Goal: Task Accomplishment & Management: Use online tool/utility

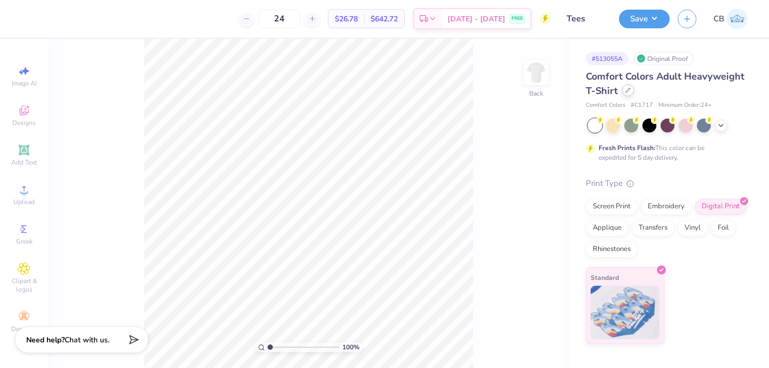
click at [629, 92] on icon at bounding box center [627, 90] width 5 height 5
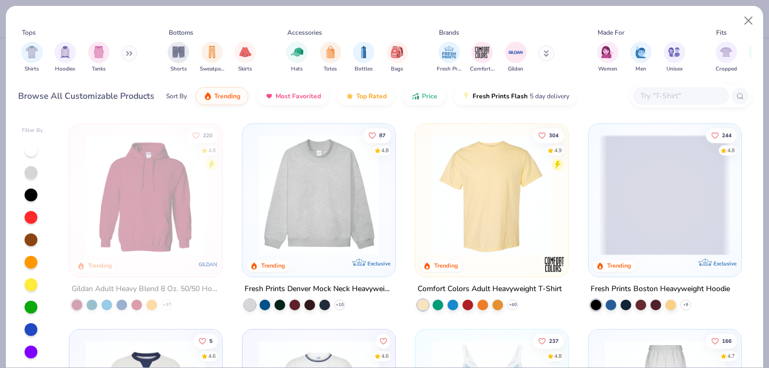
click at [659, 94] on input "text" at bounding box center [680, 96] width 82 height 12
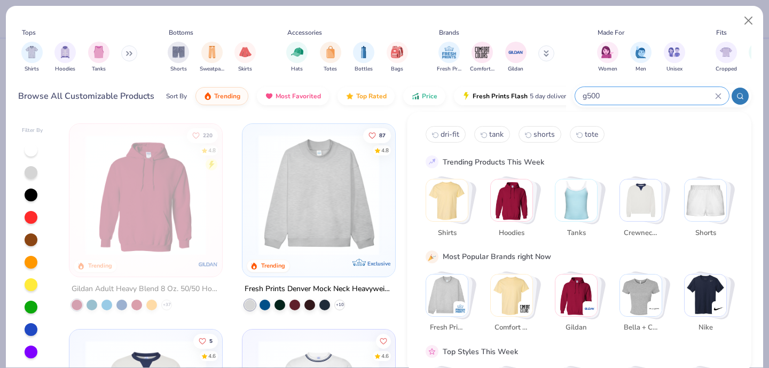
type input "g500"
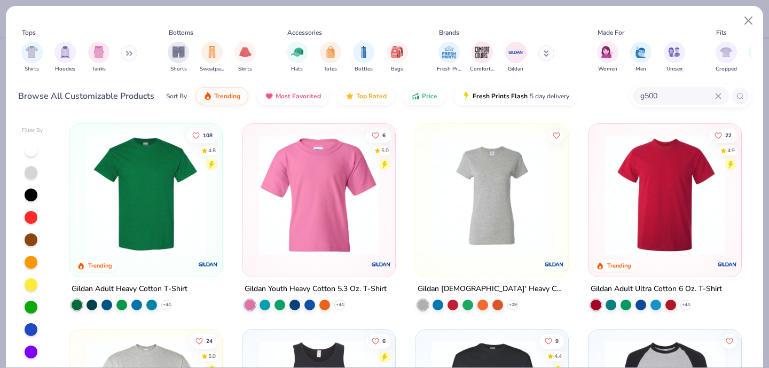
click at [121, 201] on img at bounding box center [145, 195] width 131 height 121
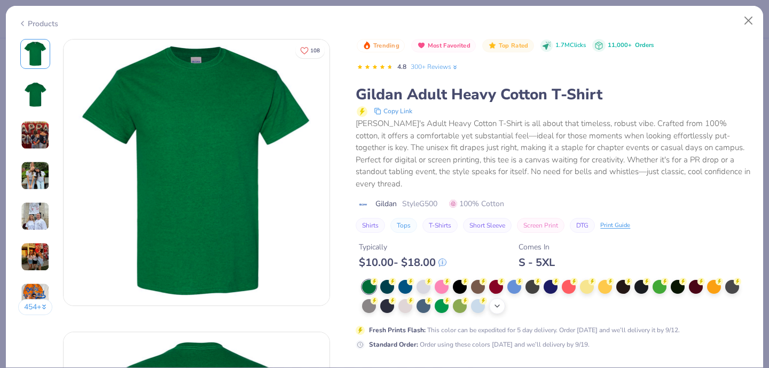
click at [500, 299] on div "+ 22" at bounding box center [497, 306] width 16 height 16
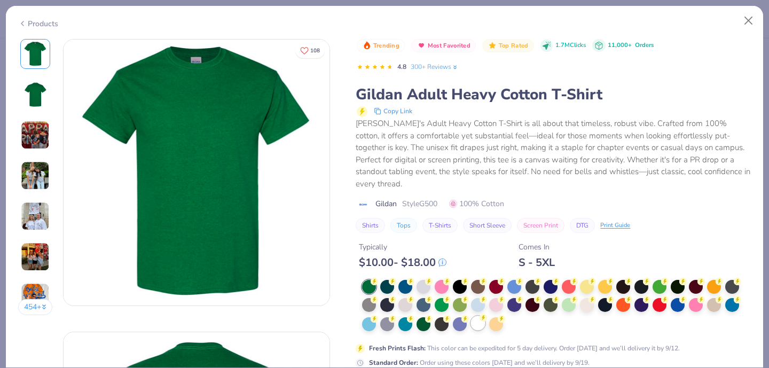
click at [480, 316] on div at bounding box center [478, 323] width 14 height 14
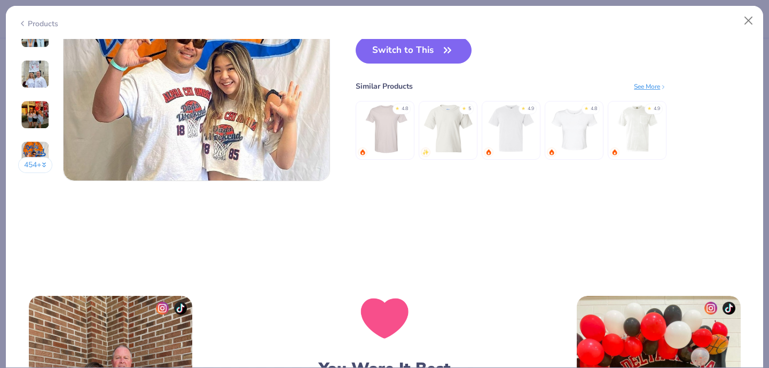
scroll to position [1871, 0]
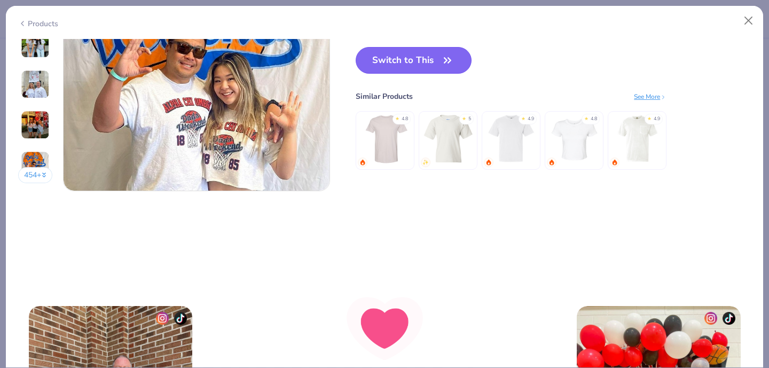
click at [396, 63] on button "Switch to This" at bounding box center [414, 60] width 116 height 27
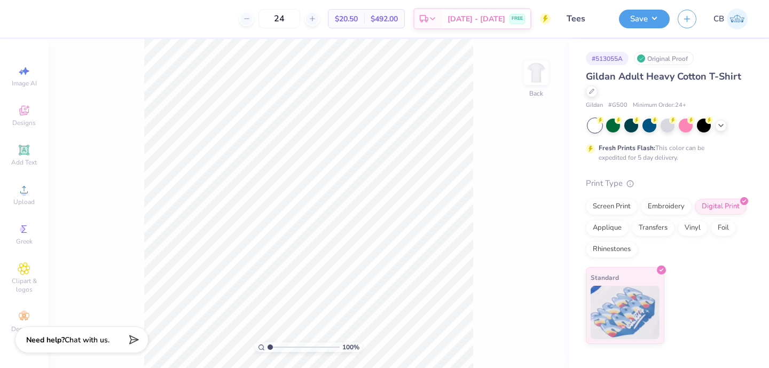
click at [215, 22] on div "24 $20.50 Per Item $492.00 Total Est. Delivery Sep 15 - 18 FREE" at bounding box center [289, 18] width 521 height 37
type input "3.00"
type input "5.27"
type input "4.98"
type input "3.91"
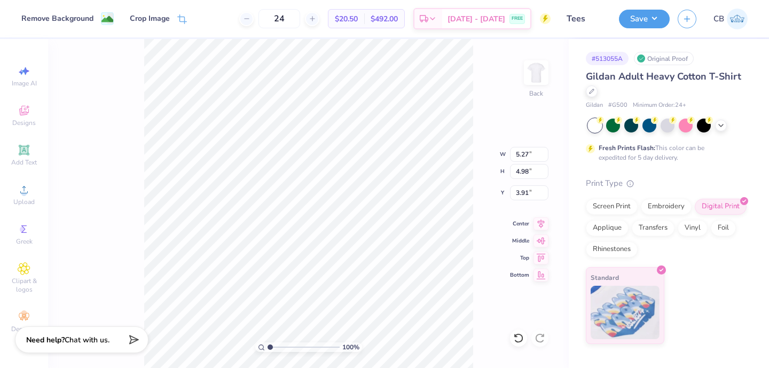
type input "3.00"
type input "6.07"
type input "5.73"
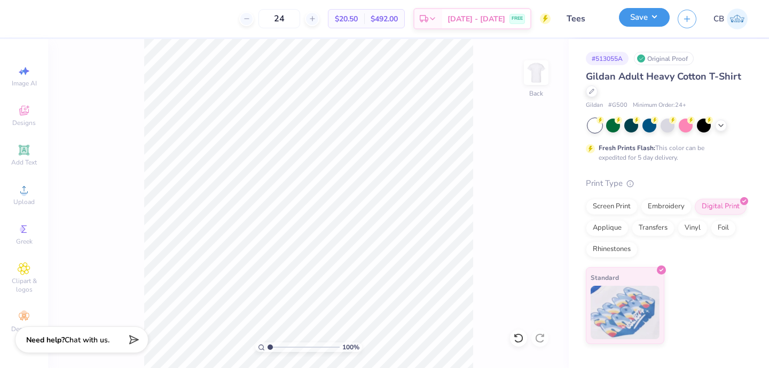
click at [641, 21] on button "Save" at bounding box center [644, 17] width 51 height 19
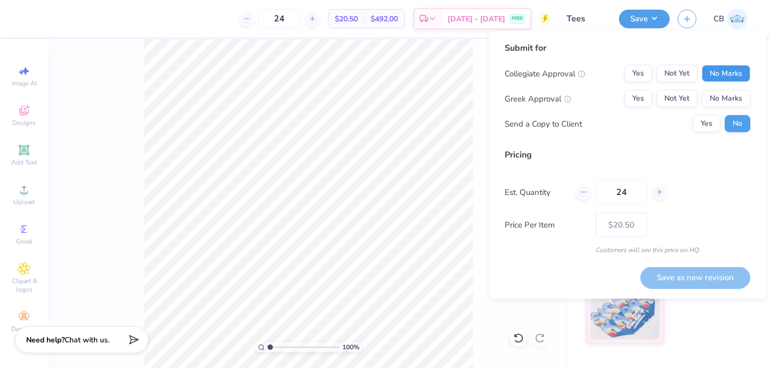
click at [725, 75] on button "No Marks" at bounding box center [726, 73] width 49 height 17
click at [725, 99] on button "No Marks" at bounding box center [726, 98] width 49 height 17
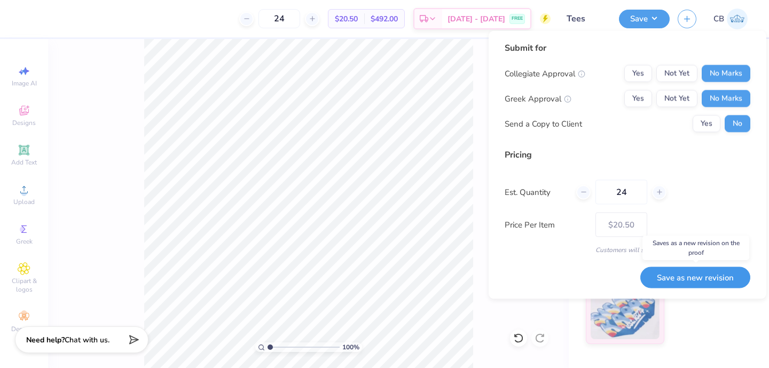
click at [692, 273] on button "Save as new revision" at bounding box center [695, 277] width 110 height 22
type input "$20.50"
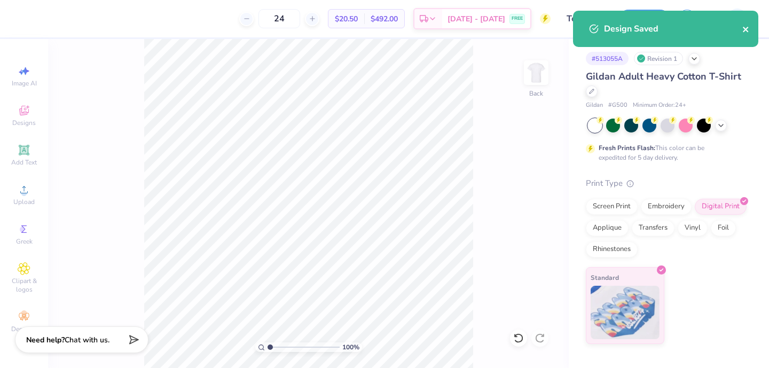
click at [747, 30] on icon "close" at bounding box center [745, 29] width 7 height 9
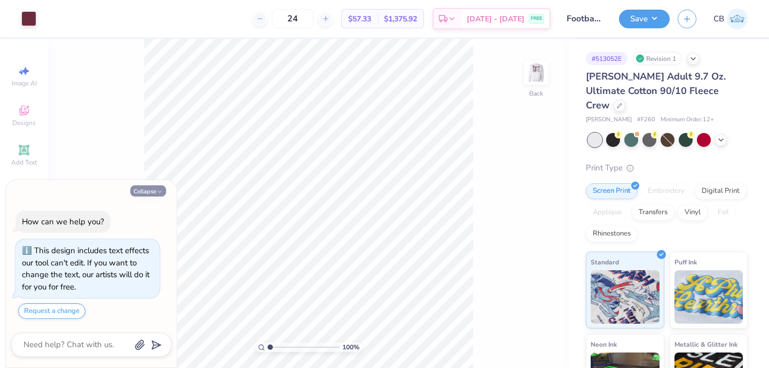
click at [145, 191] on button "Collapse" at bounding box center [148, 190] width 36 height 11
type textarea "x"
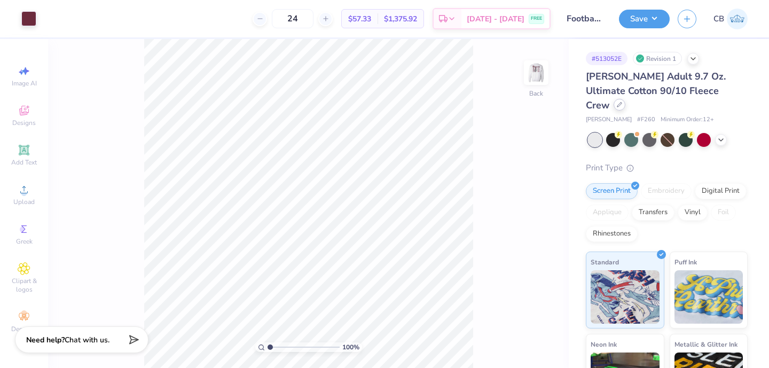
click at [622, 102] on icon at bounding box center [619, 104] width 5 height 5
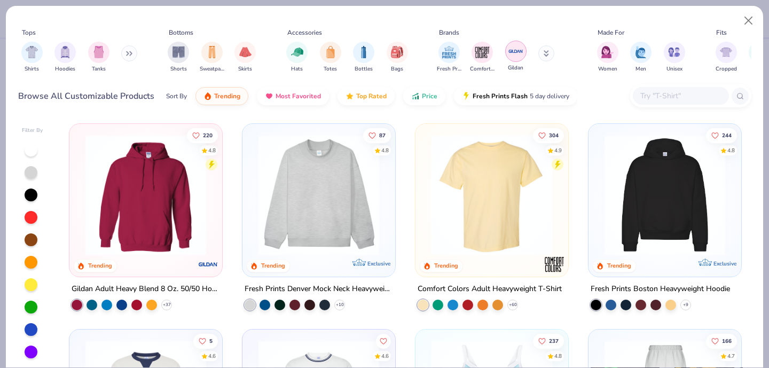
click at [508, 56] on img "filter for Gildan" at bounding box center [516, 51] width 16 height 16
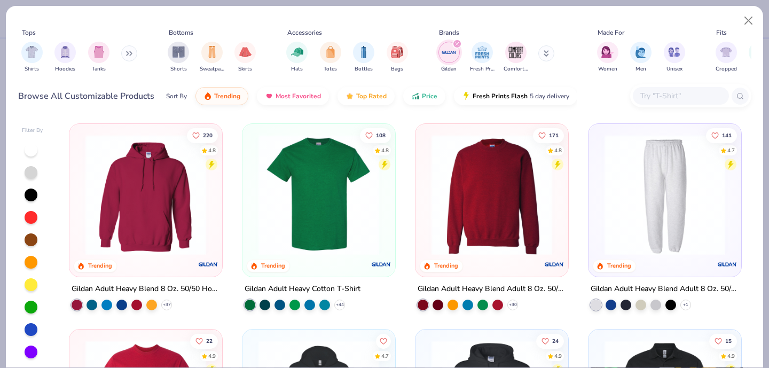
click at [471, 197] on img at bounding box center [491, 195] width 131 height 121
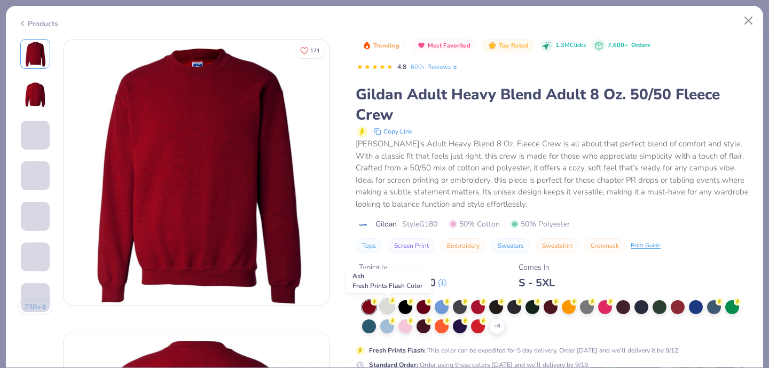
click at [389, 303] on div at bounding box center [387, 306] width 14 height 14
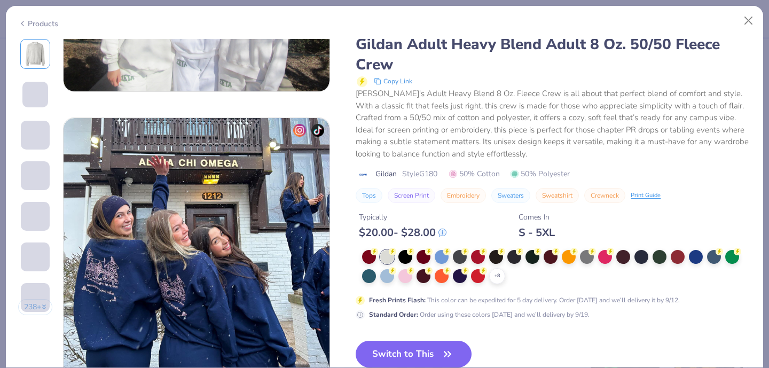
scroll to position [1932, 0]
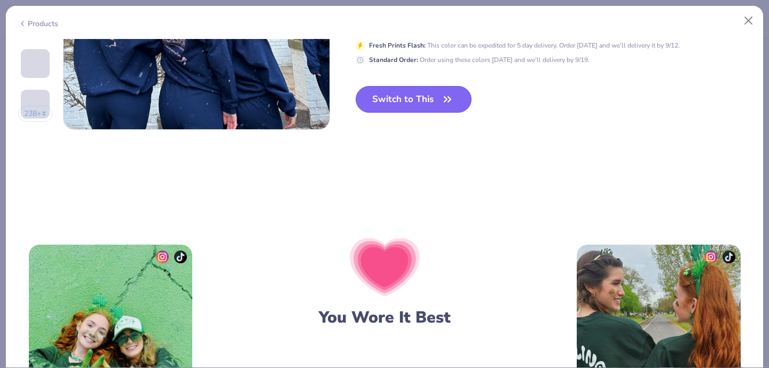
click at [445, 109] on button "Switch to This" at bounding box center [414, 99] width 116 height 27
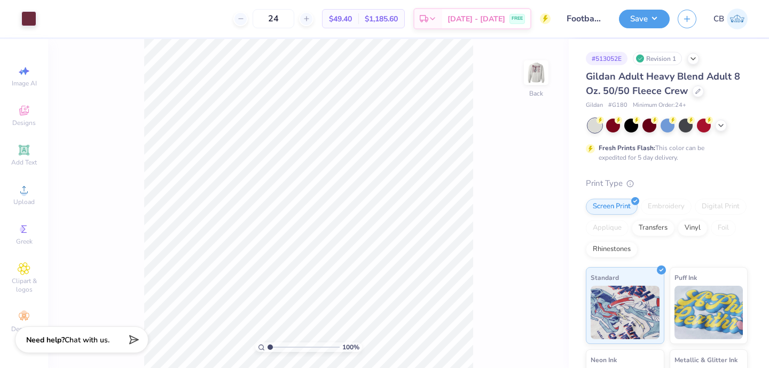
click at [192, 22] on div "24 $49.40 Per Item $1,185.60 Total Est. Delivery Sep 15 - 18 FREE" at bounding box center [297, 18] width 506 height 37
click at [538, 68] on img at bounding box center [536, 72] width 43 height 43
click at [536, 82] on img at bounding box center [536, 72] width 43 height 43
click at [739, 172] on div "Gildan Adult Heavy Blend Adult 8 Oz. 50/50 Fleece Crew Gildan # G180 Minimum Or…" at bounding box center [667, 288] width 162 height 439
click at [545, 73] on img at bounding box center [536, 72] width 43 height 43
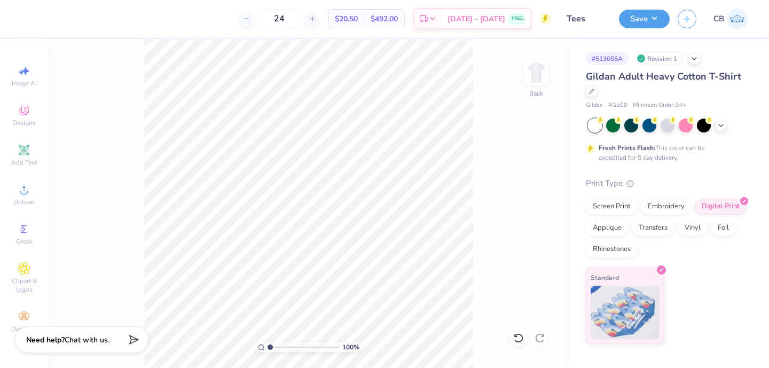
click at [671, 15] on div "Save CB" at bounding box center [694, 18] width 150 height 37
click at [648, 18] on button "Save" at bounding box center [644, 17] width 51 height 19
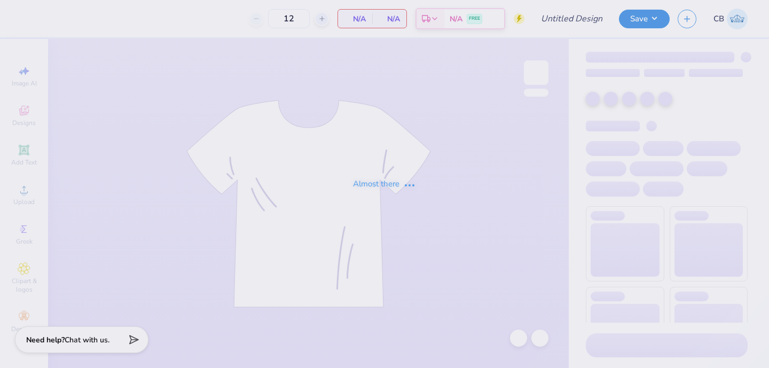
type input "Date Party Tee"
type input "24"
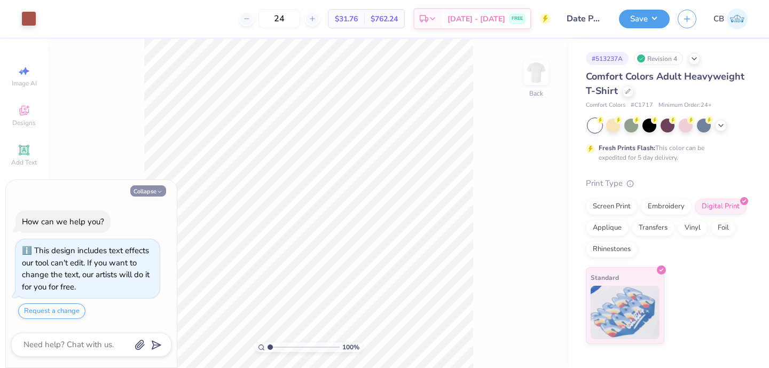
click at [148, 191] on button "Collapse" at bounding box center [148, 190] width 36 height 11
type textarea "x"
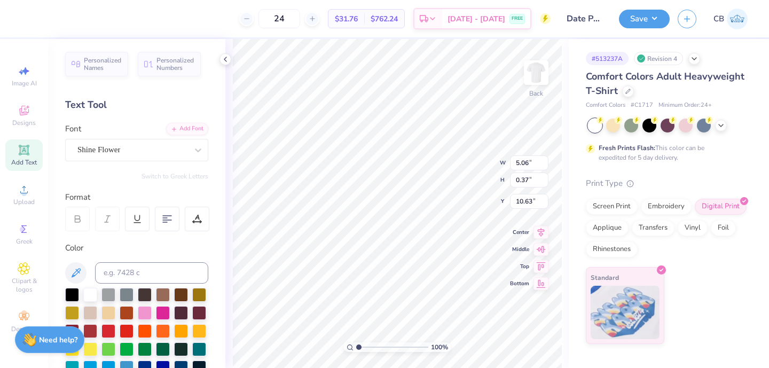
type input "3.36"
type input "0.64"
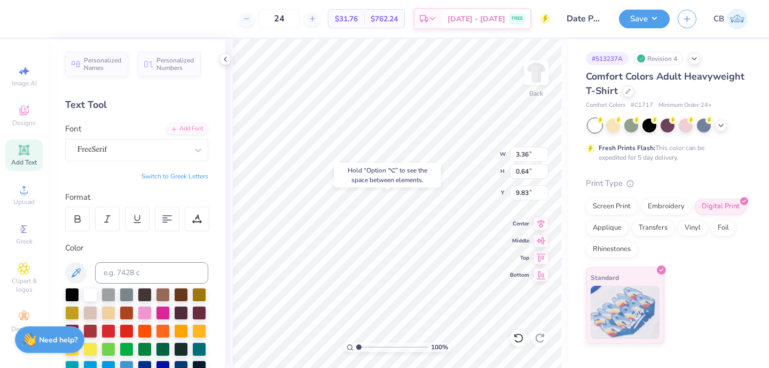
type input "11.00"
type input "5.06"
type input "0.37"
type input "9.88"
type input "10.50"
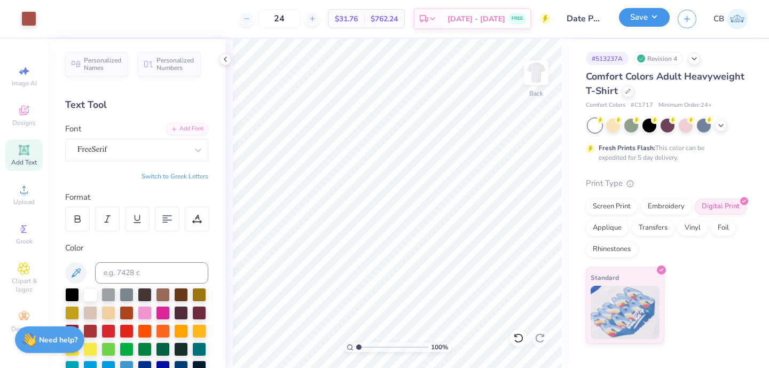
click at [646, 15] on button "Save" at bounding box center [644, 17] width 51 height 19
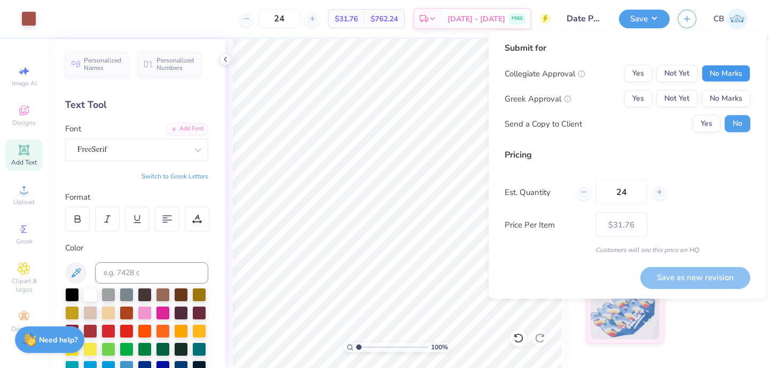
click at [723, 69] on button "No Marks" at bounding box center [726, 73] width 49 height 17
click at [633, 99] on button "Yes" at bounding box center [638, 98] width 28 height 17
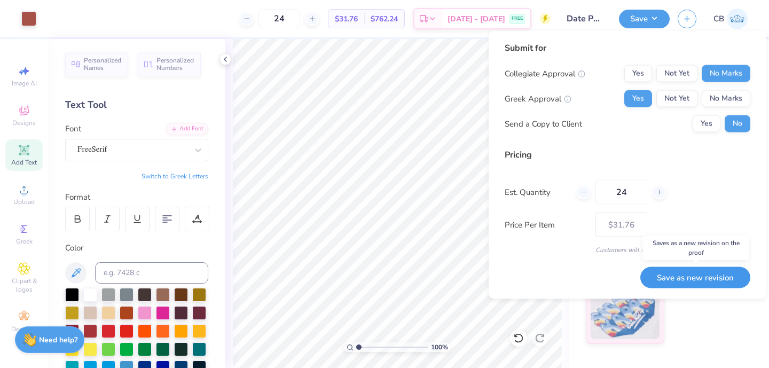
click at [691, 279] on button "Save as new revision" at bounding box center [695, 277] width 110 height 22
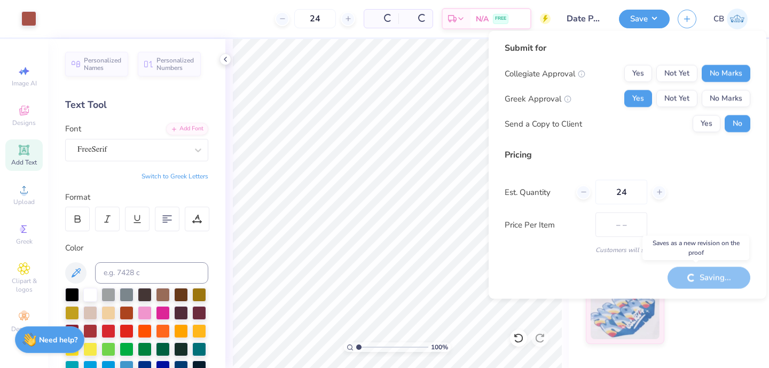
type input "$31.76"
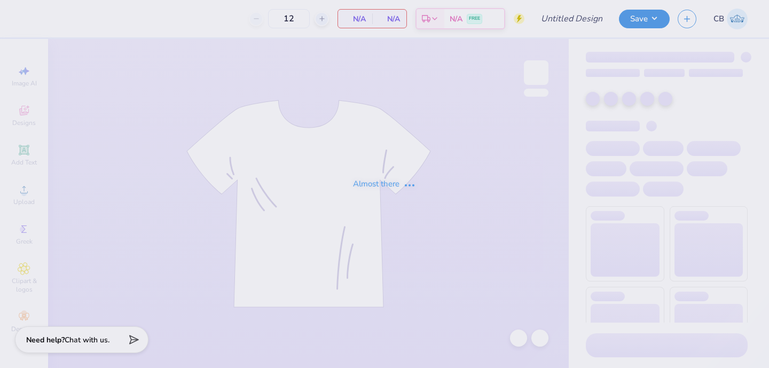
type input "Football Schedule"
type input "24"
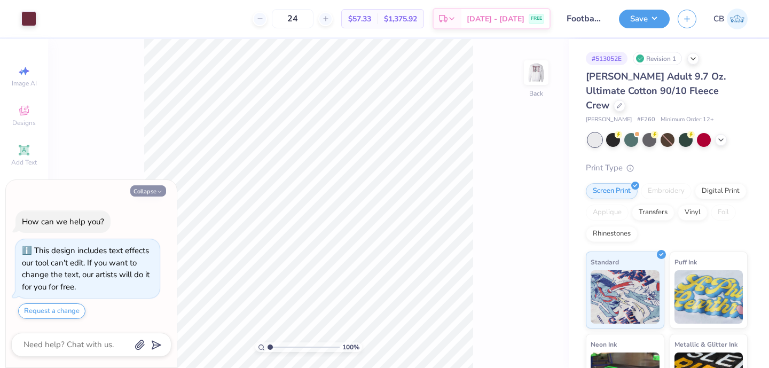
click at [154, 188] on button "Collapse" at bounding box center [148, 190] width 36 height 11
type textarea "x"
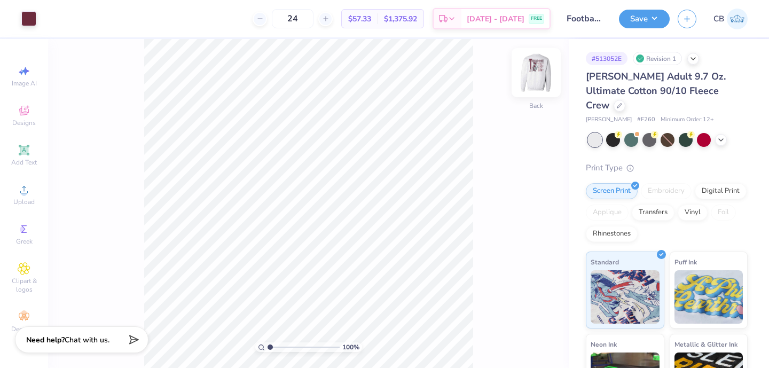
click at [538, 74] on img at bounding box center [536, 72] width 43 height 43
click at [530, 66] on img at bounding box center [536, 72] width 43 height 43
click at [532, 67] on img at bounding box center [536, 72] width 43 height 43
click at [536, 79] on img at bounding box center [536, 72] width 43 height 43
click at [544, 72] on img at bounding box center [536, 72] width 43 height 43
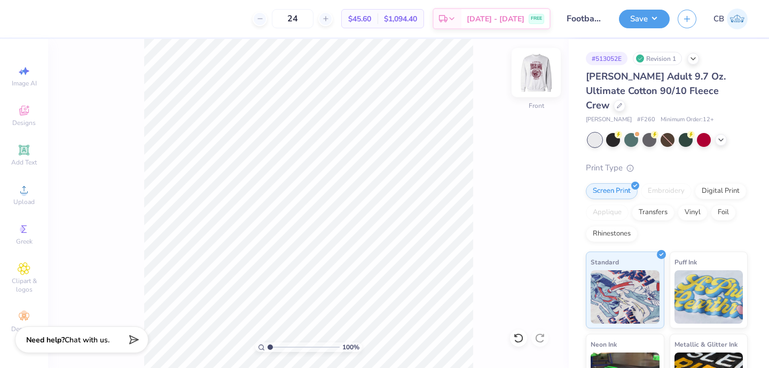
click at [544, 80] on img at bounding box center [536, 72] width 43 height 43
click at [625, 99] on div at bounding box center [620, 105] width 12 height 12
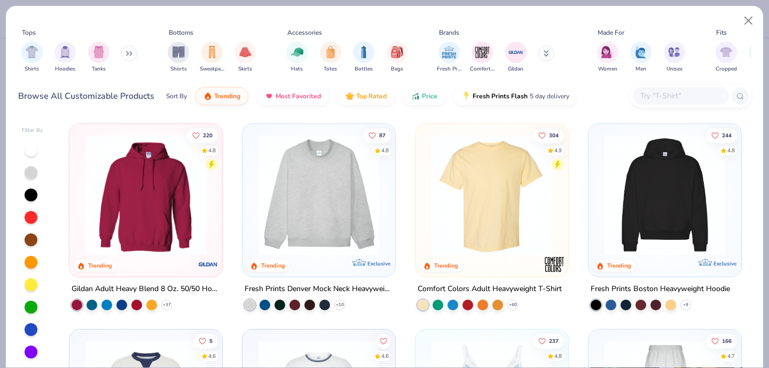
click at [642, 96] on input "text" at bounding box center [680, 96] width 82 height 12
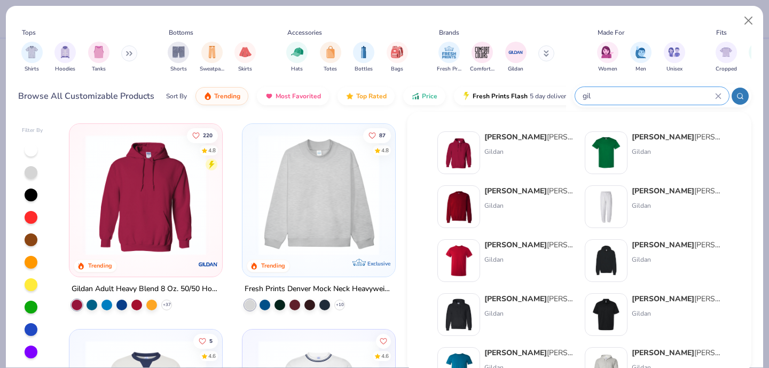
type input "gil"
click at [460, 209] on img at bounding box center [458, 206] width 33 height 33
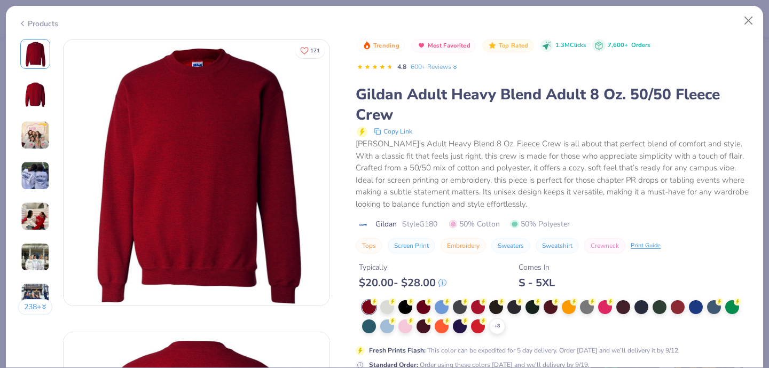
click at [393, 285] on div "$ 20.00 - $ 28.00" at bounding box center [403, 282] width 88 height 13
click at [386, 306] on div at bounding box center [387, 306] width 14 height 14
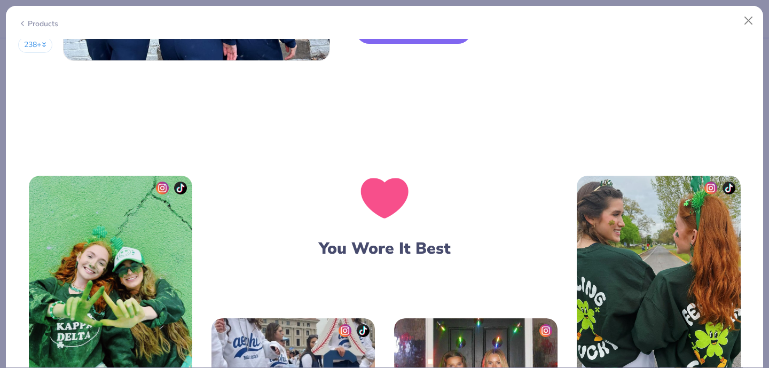
scroll to position [1893, 0]
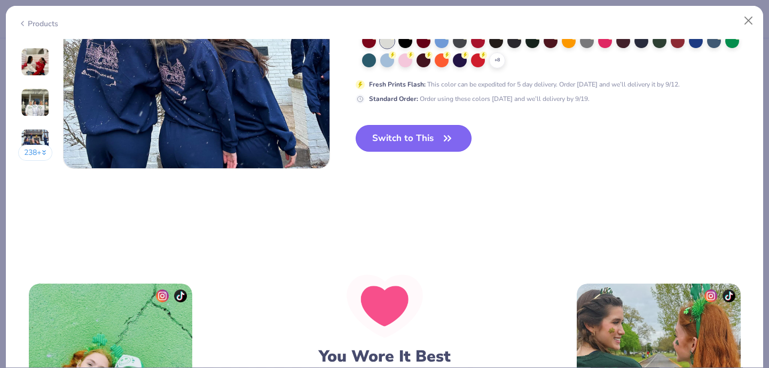
click at [384, 141] on button "Switch to This" at bounding box center [414, 138] width 116 height 27
click at [434, 136] on button "Switch to This" at bounding box center [414, 138] width 116 height 27
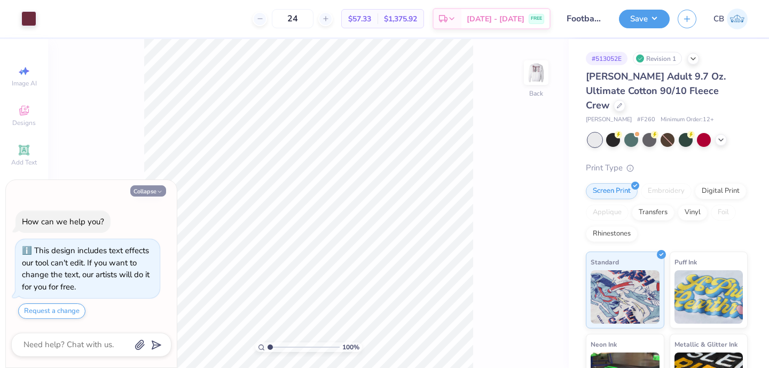
click at [155, 188] on button "Collapse" at bounding box center [148, 190] width 36 height 11
type textarea "x"
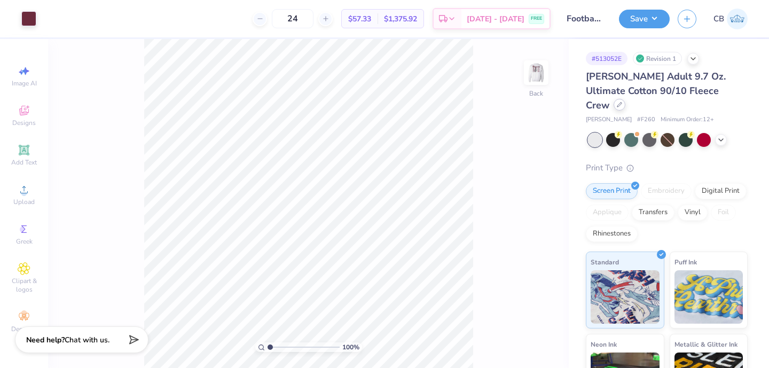
click at [622, 102] on icon at bounding box center [619, 104] width 5 height 5
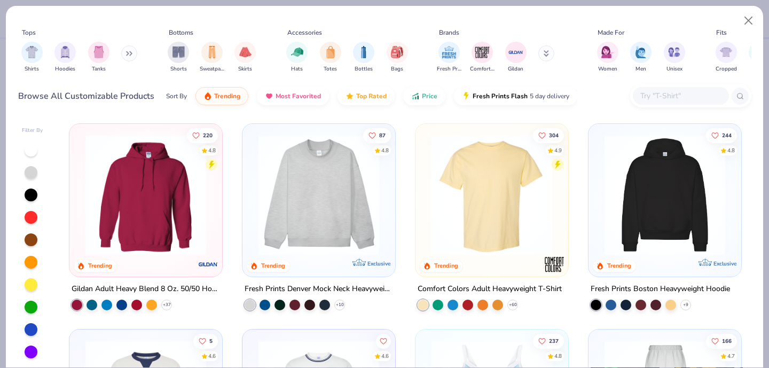
click at [665, 89] on div at bounding box center [681, 96] width 96 height 18
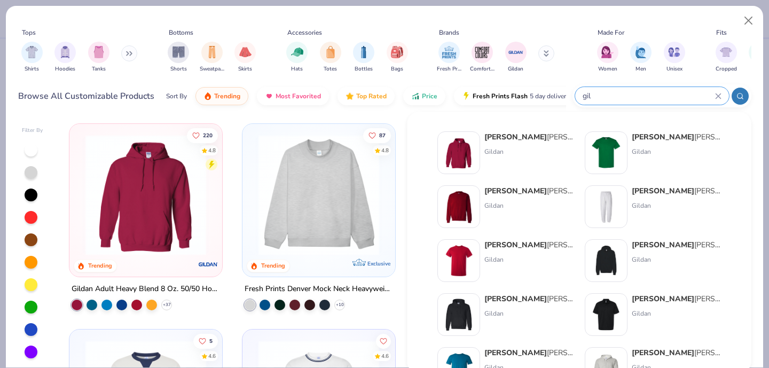
type input "gil"
click at [470, 202] on img at bounding box center [458, 206] width 33 height 33
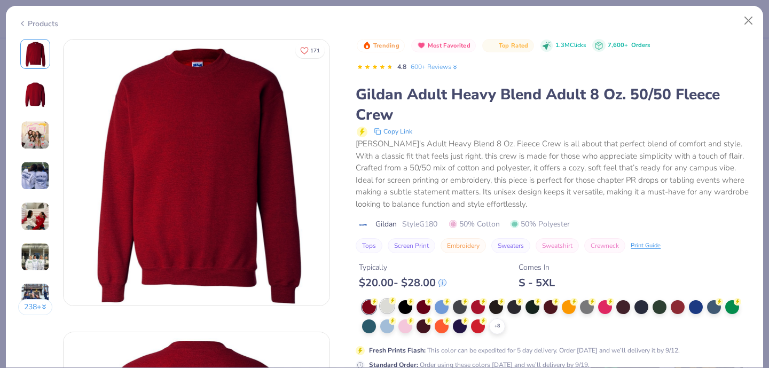
click at [389, 308] on div at bounding box center [387, 306] width 14 height 14
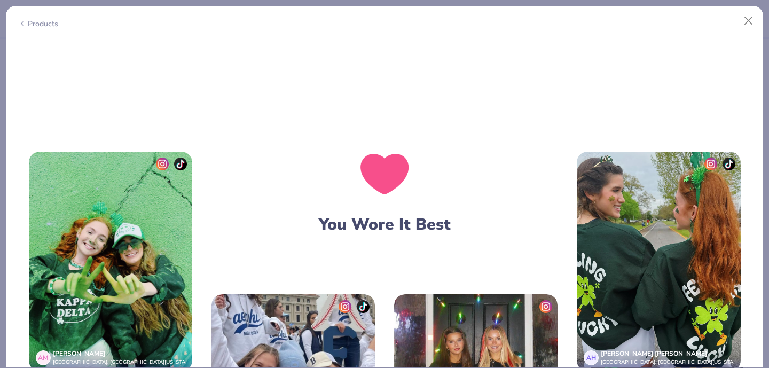
scroll to position [1844, 0]
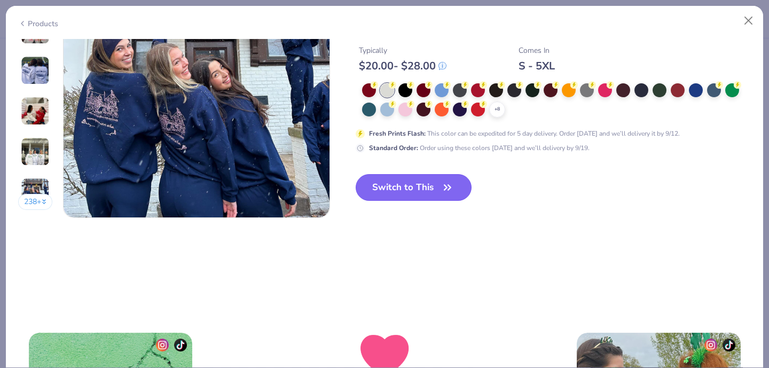
click at [391, 191] on button "Switch to This" at bounding box center [414, 187] width 116 height 27
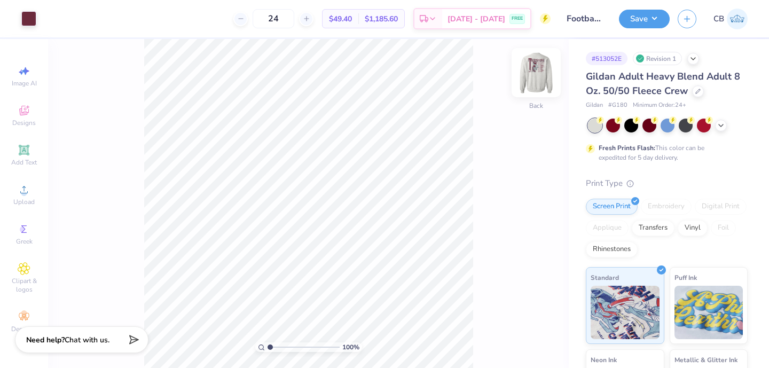
click at [535, 75] on img at bounding box center [536, 72] width 43 height 43
click at [545, 70] on img at bounding box center [536, 72] width 43 height 43
drag, startPoint x: 296, startPoint y: 19, endPoint x: 255, endPoint y: 19, distance: 40.6
click at [255, 19] on div "24" at bounding box center [273, 18] width 80 height 19
click at [182, 20] on div "36 Per Item Total Est. Delivery N/A FREE" at bounding box center [297, 18] width 506 height 37
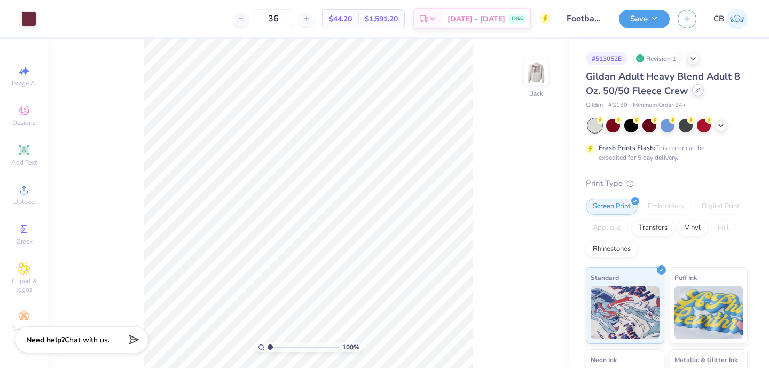
click at [699, 94] on div at bounding box center [698, 90] width 12 height 12
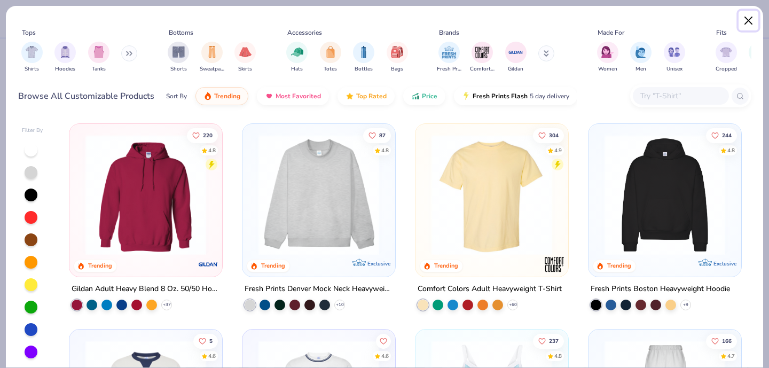
click at [747, 20] on button "Close" at bounding box center [749, 21] width 20 height 20
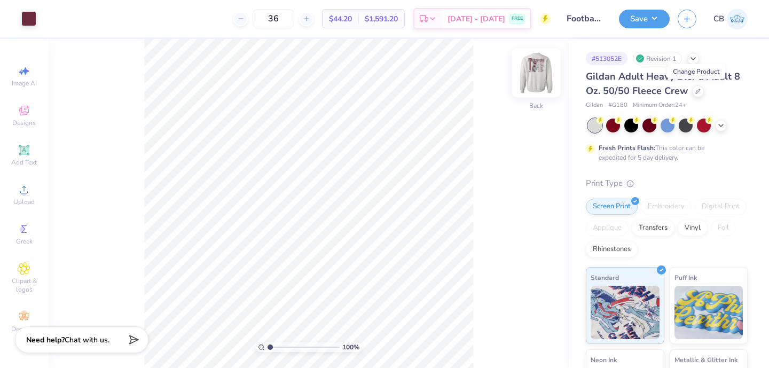
click at [531, 67] on img at bounding box center [536, 72] width 43 height 43
drag, startPoint x: 294, startPoint y: 18, endPoint x: 255, endPoint y: 18, distance: 39.0
click at [255, 18] on div "36" at bounding box center [273, 18] width 80 height 19
type input "24"
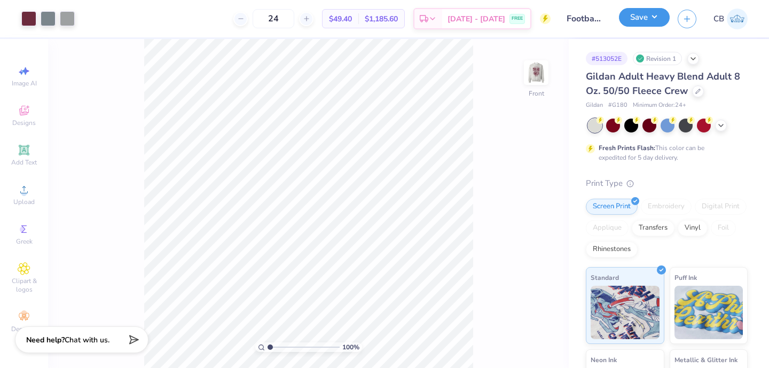
click at [650, 18] on button "Save" at bounding box center [644, 17] width 51 height 19
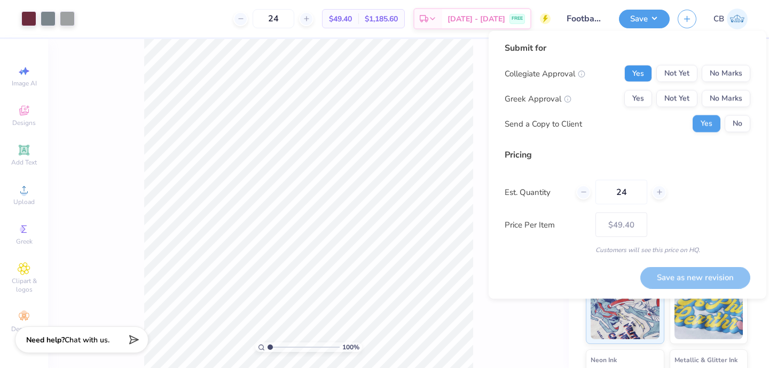
click at [643, 73] on button "Yes" at bounding box center [638, 73] width 28 height 17
click at [641, 96] on button "Yes" at bounding box center [638, 98] width 28 height 17
click at [656, 270] on button "Save as new revision" at bounding box center [695, 277] width 110 height 22
type input "$49.40"
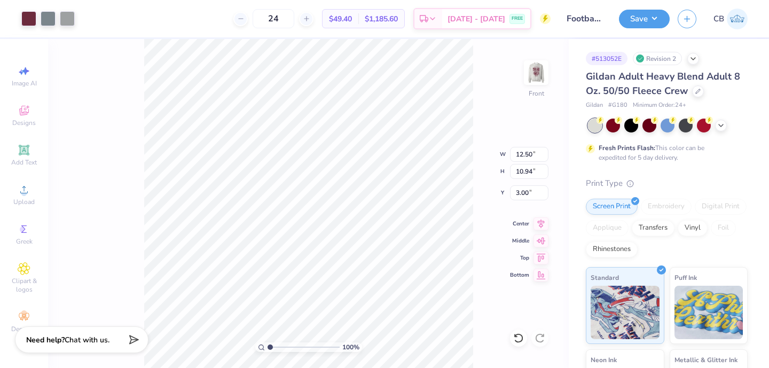
type input "3.00"
click at [652, 23] on button "Save" at bounding box center [644, 17] width 51 height 19
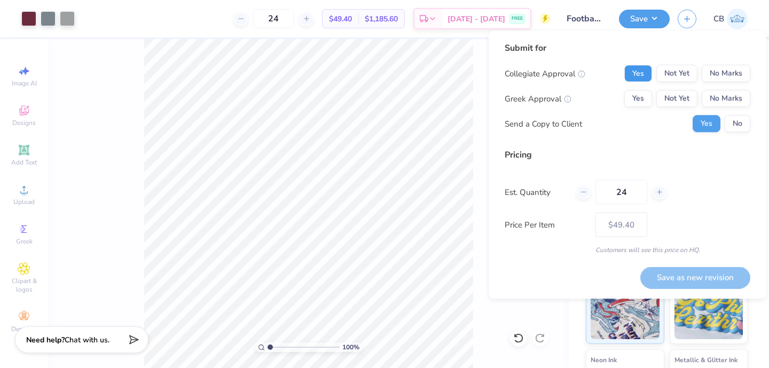
click at [635, 69] on button "Yes" at bounding box center [638, 73] width 28 height 17
click at [635, 89] on div "Collegiate Approval Yes Not Yet No Marks Greek Approval Yes Not Yet No Marks Se…" at bounding box center [628, 98] width 246 height 67
click at [635, 94] on button "Yes" at bounding box center [638, 98] width 28 height 17
click at [665, 271] on button "Save as new revision" at bounding box center [695, 277] width 110 height 22
type input "$49.40"
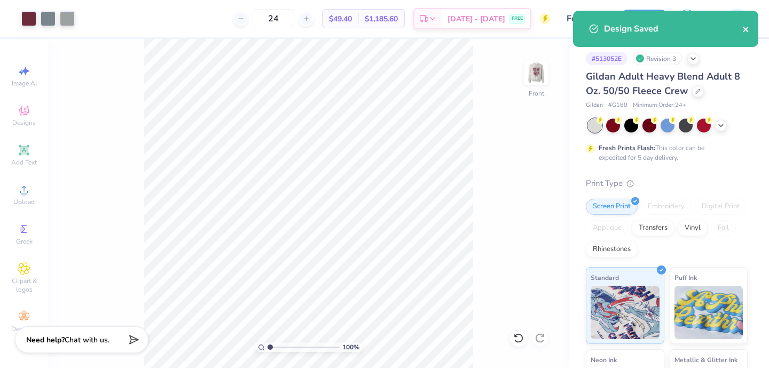
click at [747, 27] on icon "close" at bounding box center [745, 29] width 7 height 9
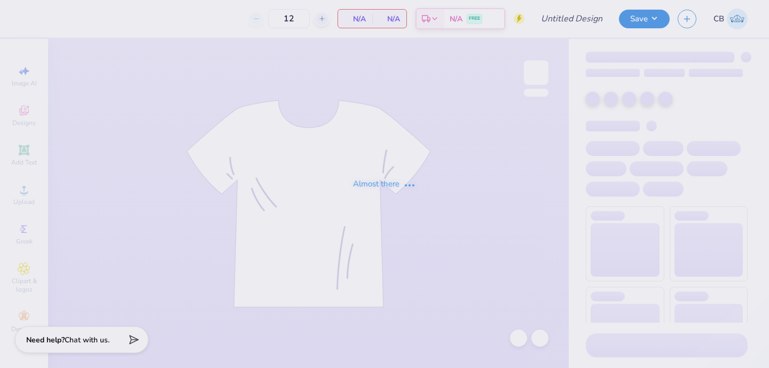
type input "Go PiPhi Shirt- Pink"
type input "27"
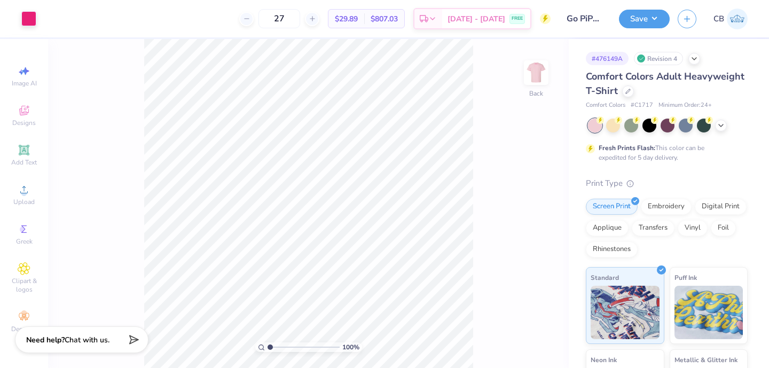
type input "2.39"
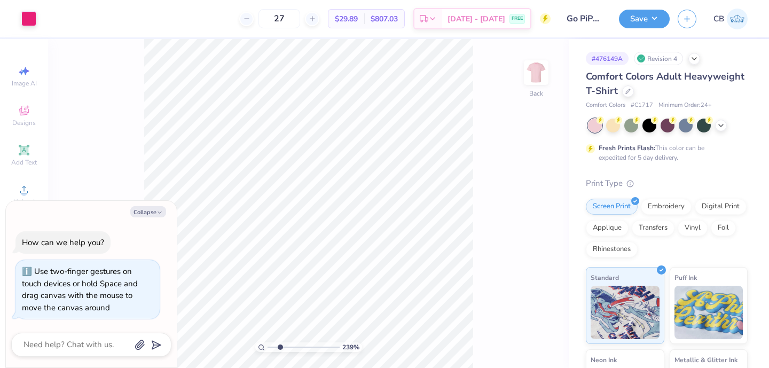
type textarea "x"
type input "2.39"
click at [280, 346] on input "range" at bounding box center [304, 347] width 72 height 10
click at [544, 67] on img at bounding box center [536, 72] width 43 height 43
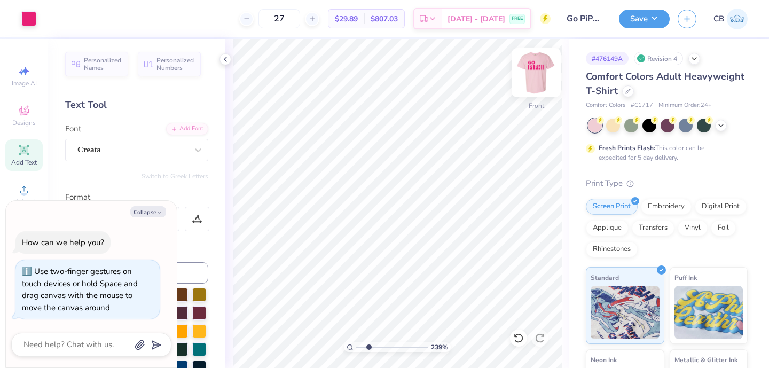
click at [532, 76] on img at bounding box center [536, 72] width 43 height 43
click at [535, 76] on img at bounding box center [536, 72] width 43 height 43
click at [644, 22] on button "Save" at bounding box center [644, 17] width 51 height 19
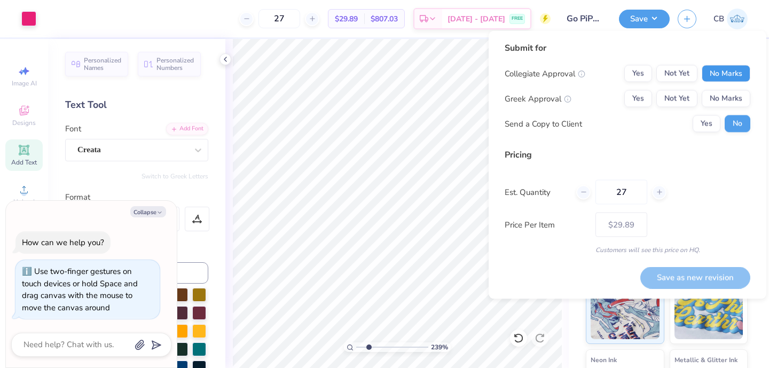
click at [725, 73] on button "No Marks" at bounding box center [726, 73] width 49 height 17
click at [641, 93] on button "Yes" at bounding box center [638, 98] width 28 height 17
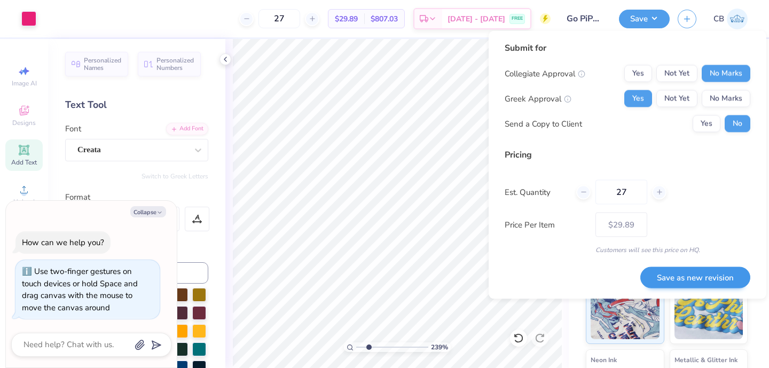
type textarea "x"
drag, startPoint x: 636, startPoint y: 194, endPoint x: 595, endPoint y: 194, distance: 40.6
click at [595, 194] on input "27" at bounding box center [621, 192] width 52 height 25
type input "24"
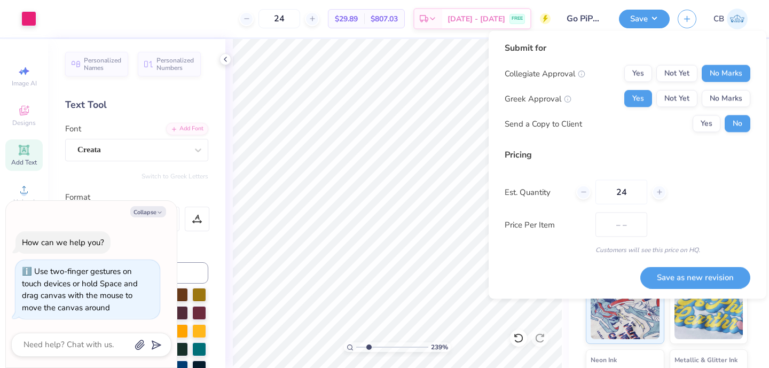
type input "$30.68"
type input "24"
click at [683, 280] on button "Save as new revision" at bounding box center [695, 277] width 110 height 22
type input "$30.68"
click at [226, 57] on polyline at bounding box center [225, 59] width 2 height 4
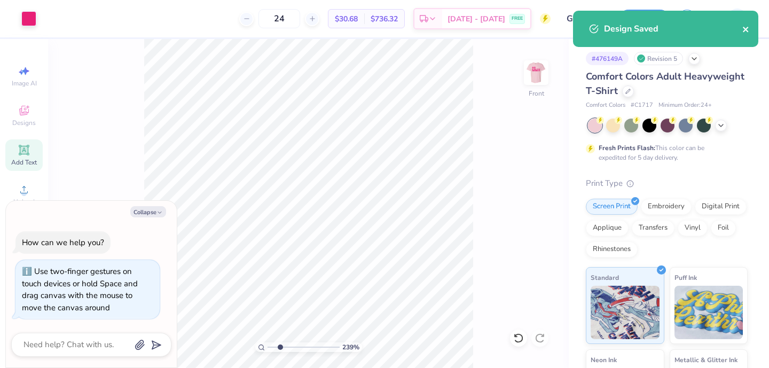
click at [745, 27] on icon "close" at bounding box center [745, 29] width 7 height 9
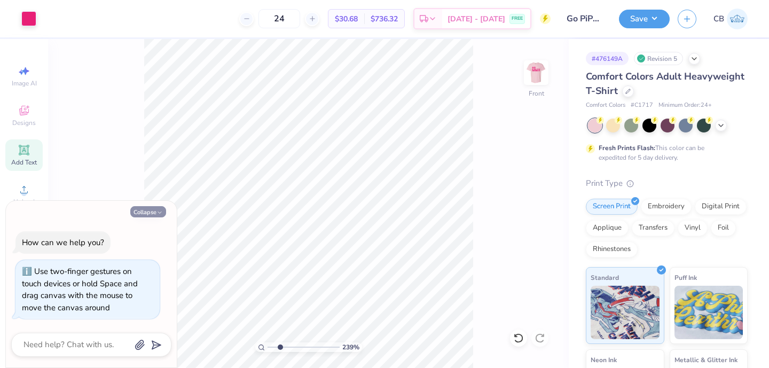
click at [161, 207] on button "Collapse" at bounding box center [148, 211] width 36 height 11
type textarea "x"
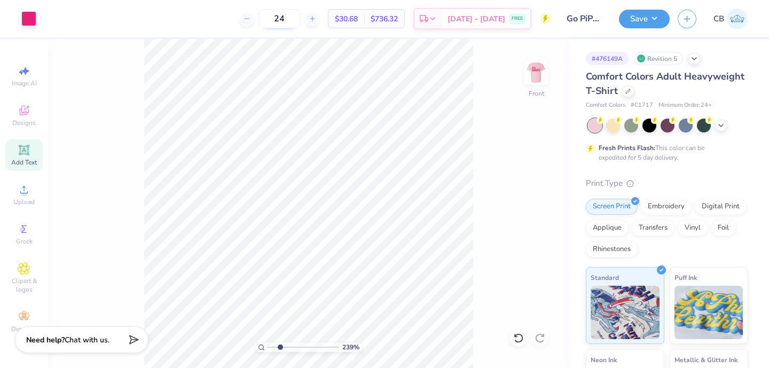
click at [300, 16] on input "24" at bounding box center [279, 18] width 42 height 19
click at [316, 20] on icon at bounding box center [312, 18] width 7 height 7
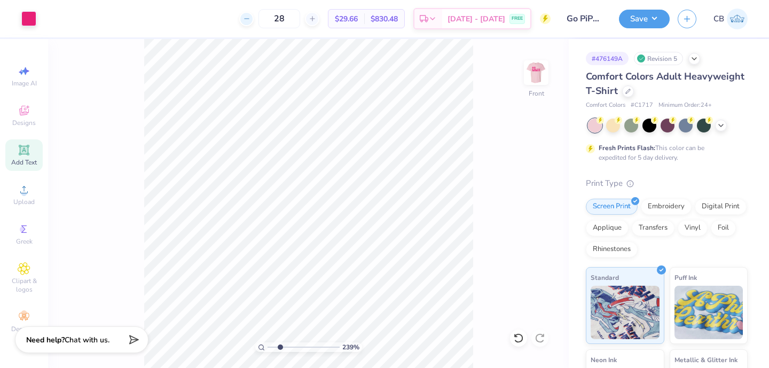
click at [250, 20] on icon at bounding box center [246, 18] width 7 height 7
click at [205, 16] on div "27 $29.89 Per Item $807.03 Total Est. Delivery [DATE] - [DATE] FREE" at bounding box center [297, 18] width 506 height 37
click at [319, 18] on div at bounding box center [312, 19] width 14 height 14
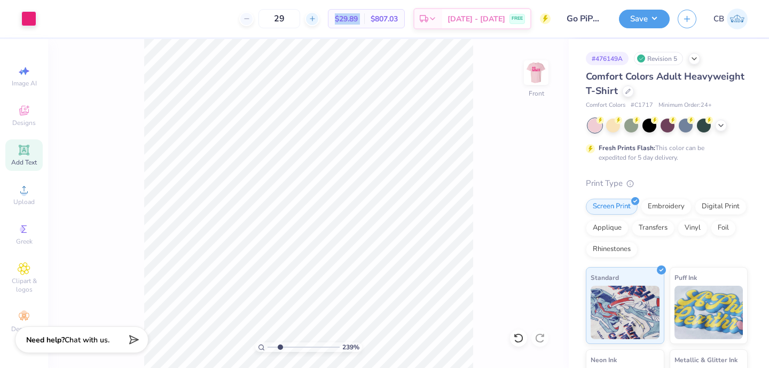
type input "30"
click at [210, 18] on div "30 $28.43 Per Item $852.90 Total Est. Delivery [DATE] - [DATE] FREE" at bounding box center [297, 18] width 506 height 37
click at [637, 13] on button "Save" at bounding box center [644, 17] width 51 height 19
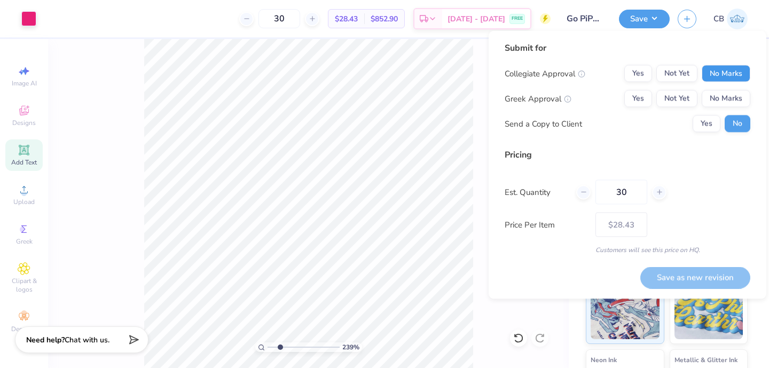
click at [718, 74] on button "No Marks" at bounding box center [726, 73] width 49 height 17
click at [634, 90] on button "Yes" at bounding box center [638, 98] width 28 height 17
click at [688, 269] on button "Save as new revision" at bounding box center [695, 277] width 110 height 22
type input "$28.43"
